Goal: Check status: Check status

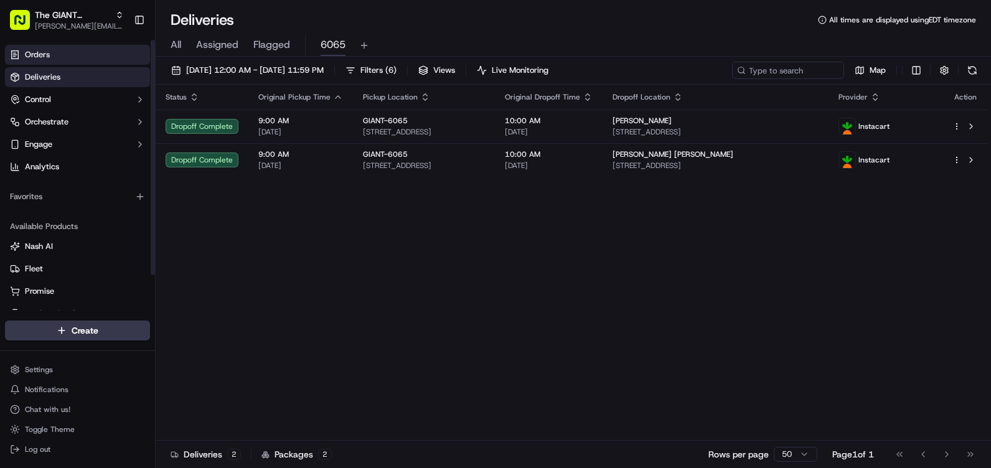
click at [78, 55] on link "Orders" at bounding box center [77, 55] width 145 height 20
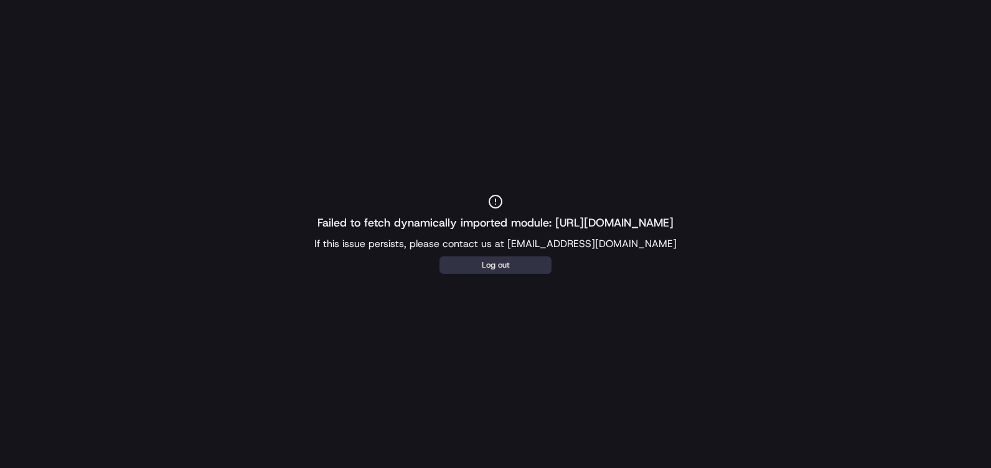
click at [488, 263] on button "Log out" at bounding box center [496, 265] width 112 height 17
